Goal: Task Accomplishment & Management: Manage account settings

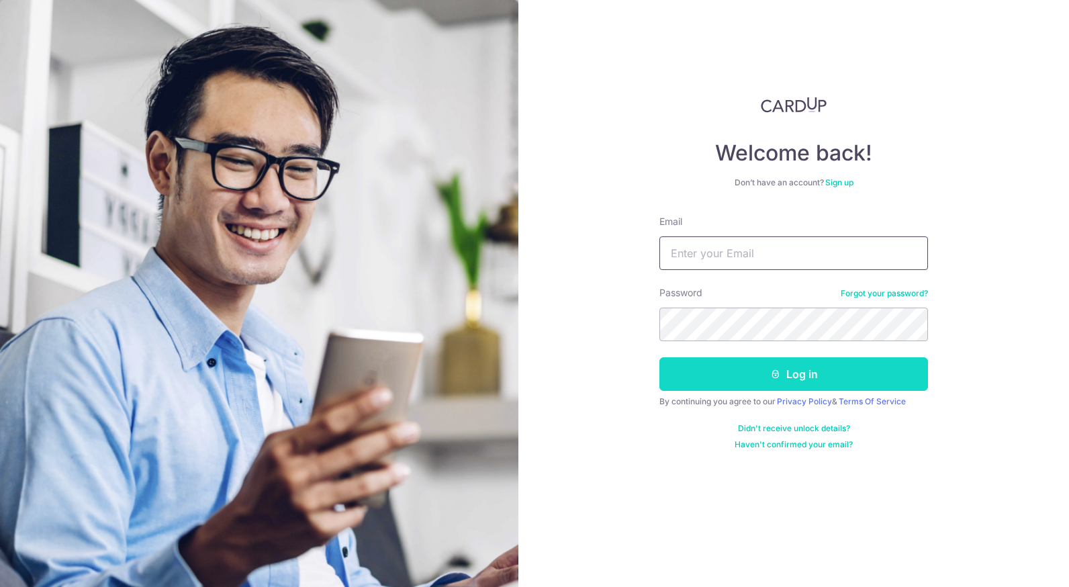
type input "[EMAIL_ADDRESS][DOMAIN_NAME]"
click at [742, 369] on button "Log in" at bounding box center [793, 374] width 269 height 34
